Goal: Information Seeking & Learning: Find specific page/section

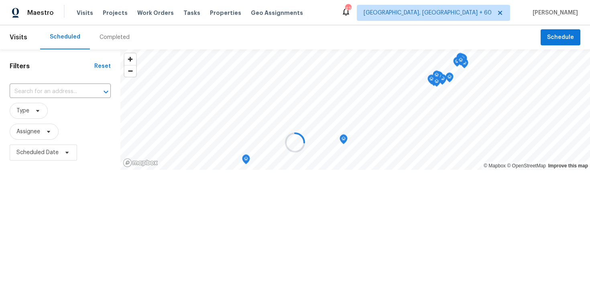
click at [109, 35] on div at bounding box center [295, 142] width 590 height 285
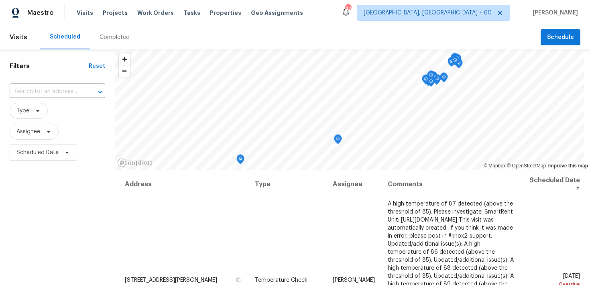
click at [109, 35] on div "Completed" at bounding box center [115, 37] width 30 height 8
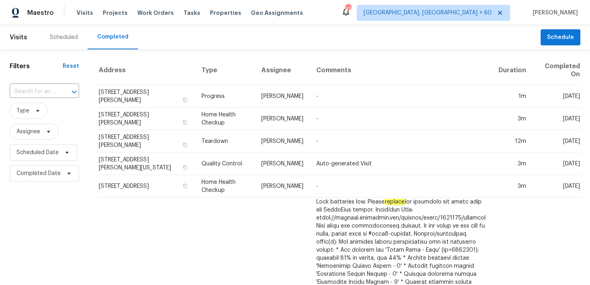
click at [36, 92] on input "text" at bounding box center [33, 91] width 47 height 12
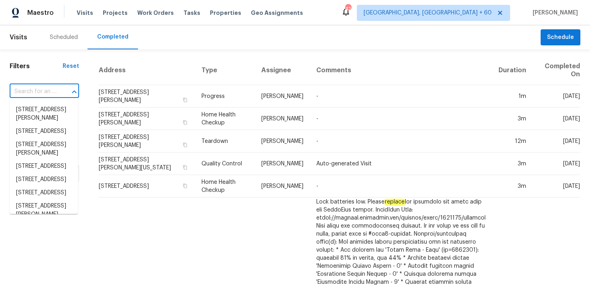
paste input "[STREET_ADDRESS][PERSON_NAME]"
type input "[STREET_ADDRESS][PERSON_NAME]"
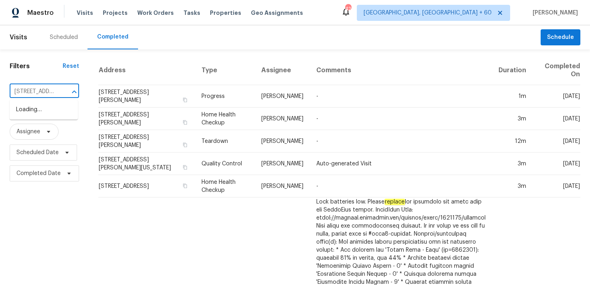
scroll to position [0, 65]
click at [33, 112] on li "[STREET_ADDRESS][PERSON_NAME]" at bounding box center [44, 114] width 68 height 22
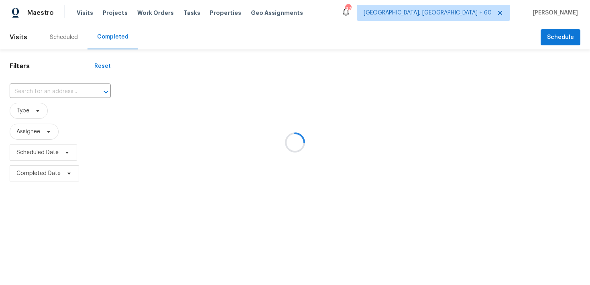
type input "[STREET_ADDRESS][PERSON_NAME]"
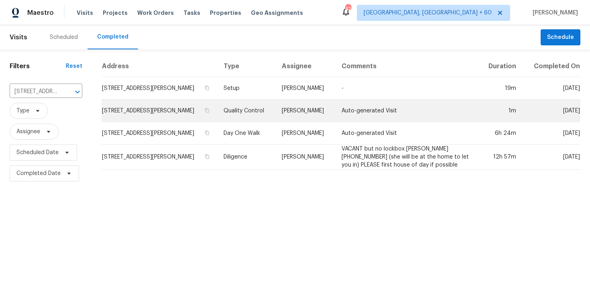
click at [247, 110] on td "Quality Control" at bounding box center [246, 111] width 58 height 22
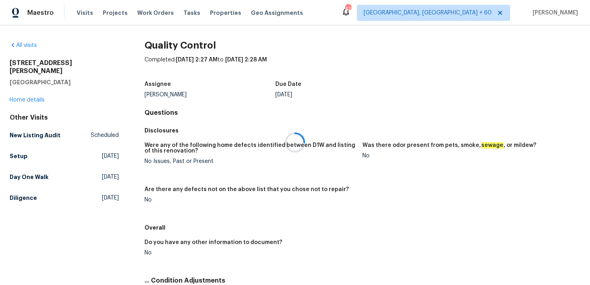
click at [17, 91] on div at bounding box center [295, 142] width 590 height 285
click at [18, 97] on link "Home details" at bounding box center [27, 100] width 35 height 6
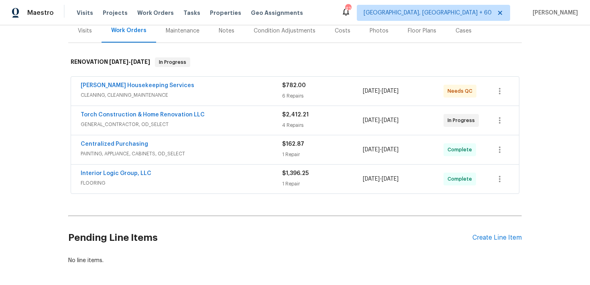
scroll to position [127, 0]
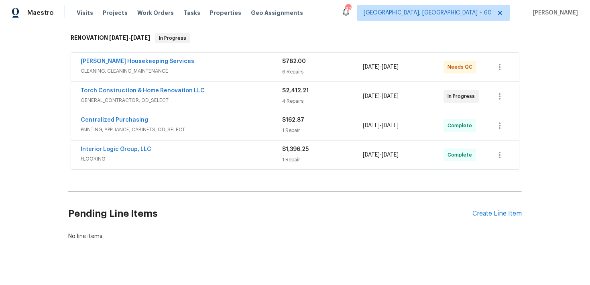
click at [292, 160] on div "1 Repair" at bounding box center [322, 160] width 81 height 8
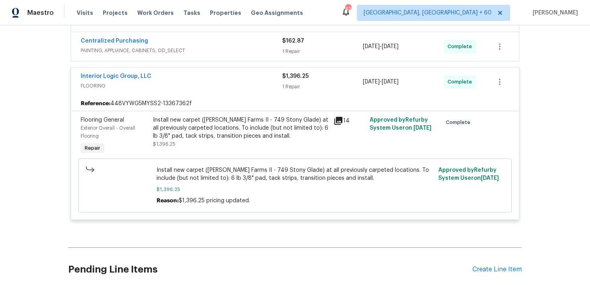
scroll to position [103, 0]
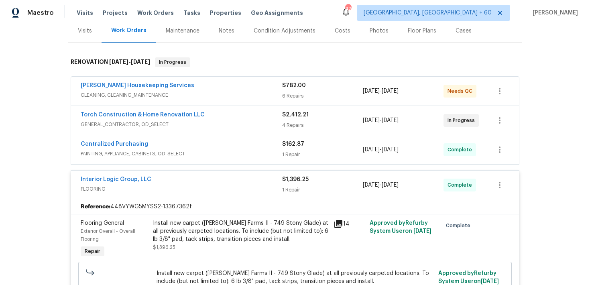
click at [288, 154] on div "1 Repair" at bounding box center [322, 155] width 81 height 8
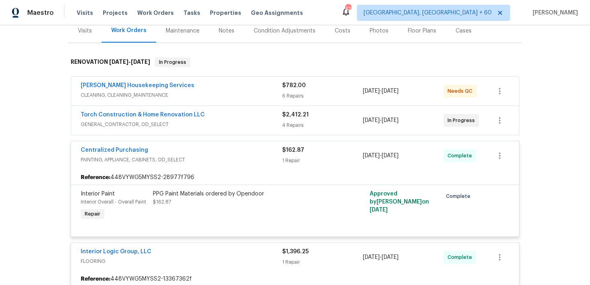
click at [285, 124] on div "4 Repairs" at bounding box center [322, 125] width 81 height 8
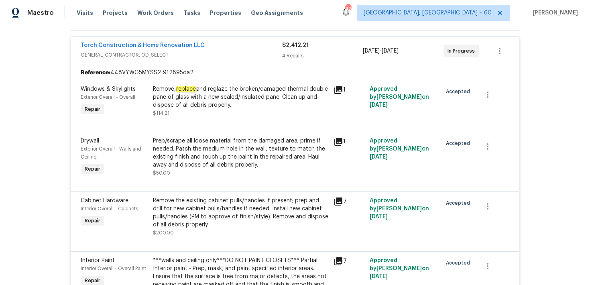
scroll to position [145, 0]
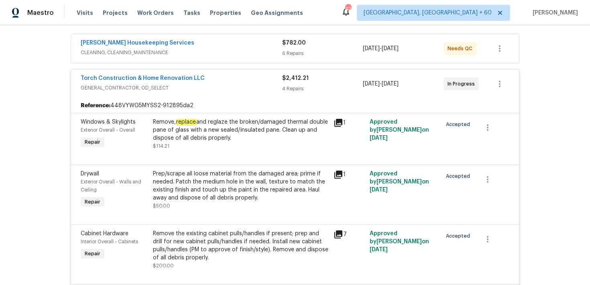
click at [295, 90] on div "4 Repairs" at bounding box center [322, 89] width 81 height 8
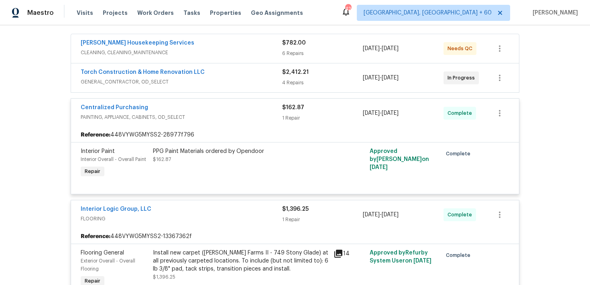
click at [294, 51] on div "6 Repairs" at bounding box center [322, 53] width 81 height 8
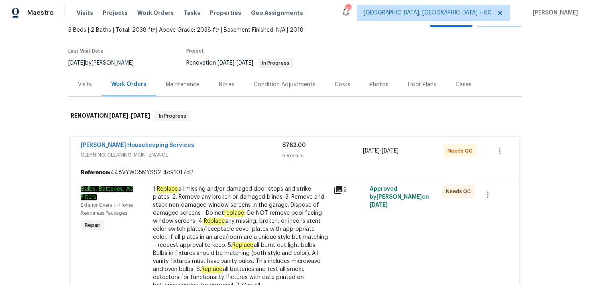
scroll to position [0, 0]
